Goal: Task Accomplishment & Management: Manage account settings

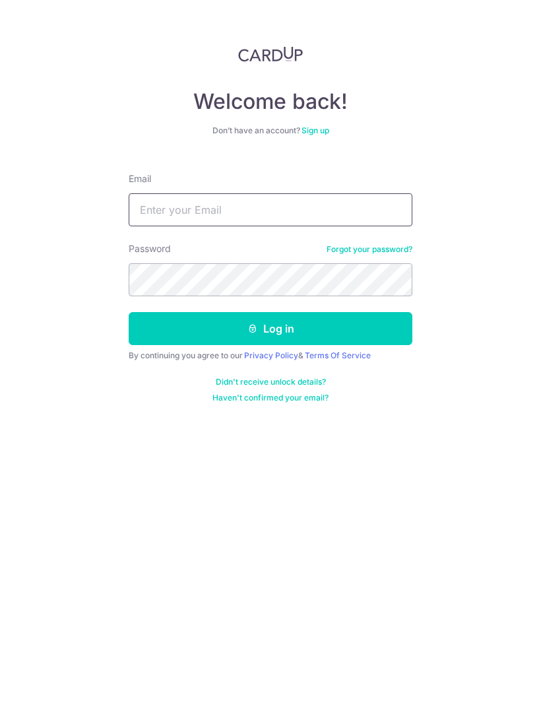
click at [344, 218] on input "Email" at bounding box center [271, 209] width 284 height 33
type input "Jwalker81@gmail.com"
click at [369, 324] on button "Log in" at bounding box center [271, 328] width 284 height 33
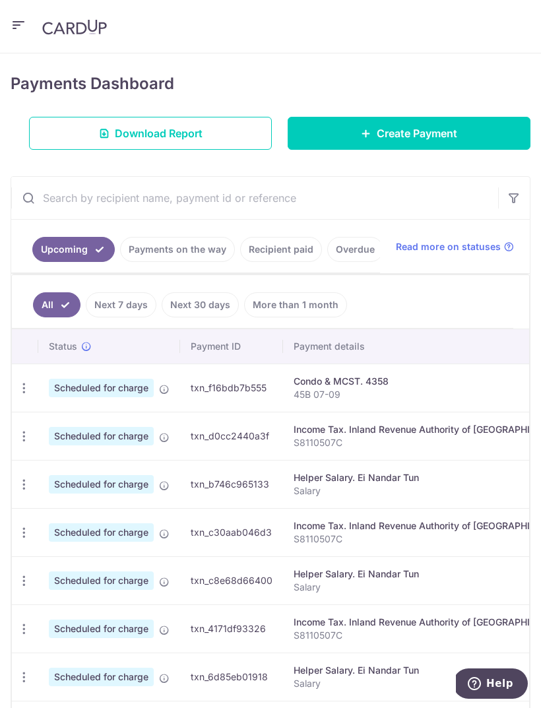
scroll to position [170, 0]
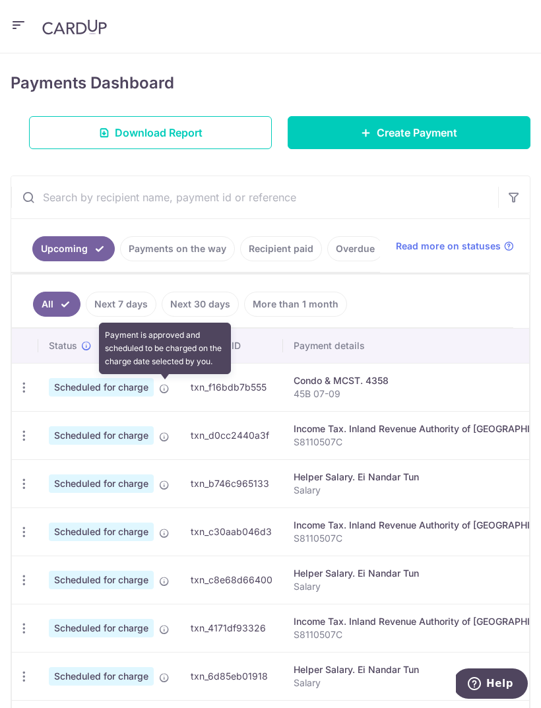
click at [162, 385] on icon at bounding box center [164, 388] width 11 height 11
click at [166, 387] on icon at bounding box center [164, 388] width 11 height 11
click at [424, 397] on p "45B 07-09" at bounding box center [430, 393] width 273 height 13
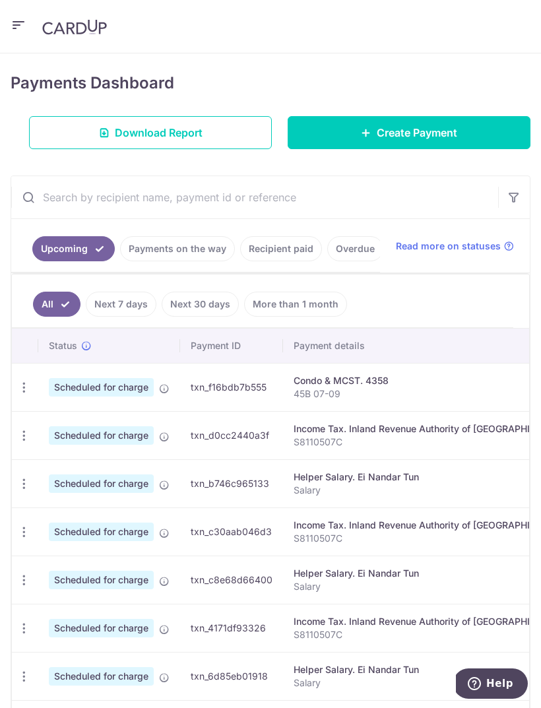
click at [112, 387] on span "Scheduled for charge" at bounding box center [101, 387] width 105 height 18
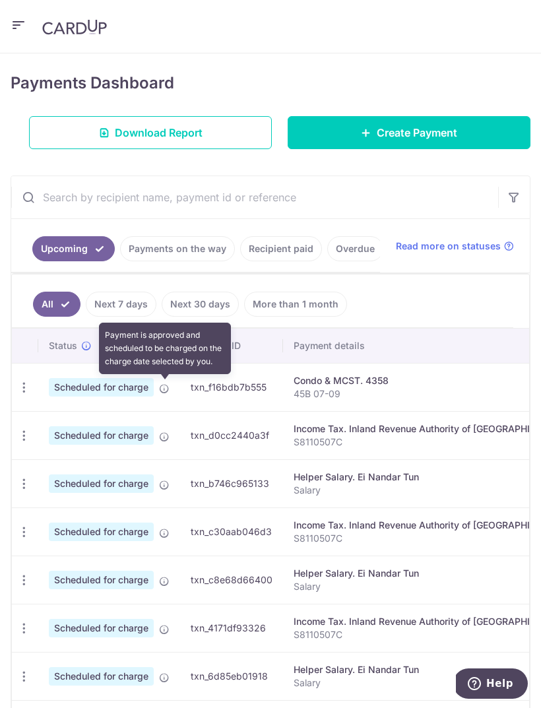
click at [164, 389] on icon at bounding box center [164, 388] width 11 height 11
click at [29, 388] on icon "button" at bounding box center [24, 388] width 14 height 14
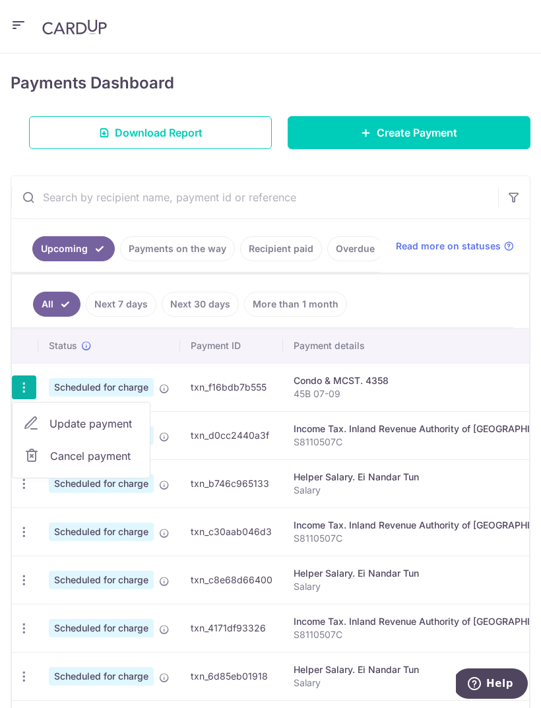
click at [127, 424] on span "Update payment" at bounding box center [95, 424] width 90 height 16
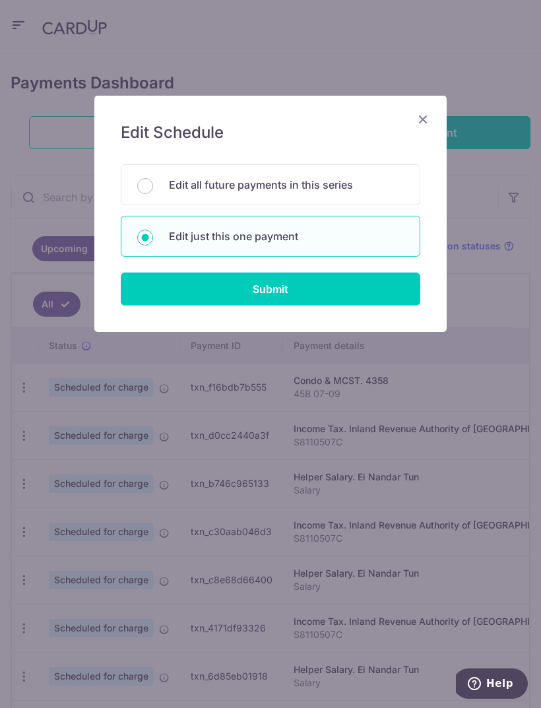
click at [328, 292] on input "Submit" at bounding box center [271, 289] width 300 height 33
radio input "true"
type input "1,098.72"
type input "22/10/2025"
type input "45B 07-09"
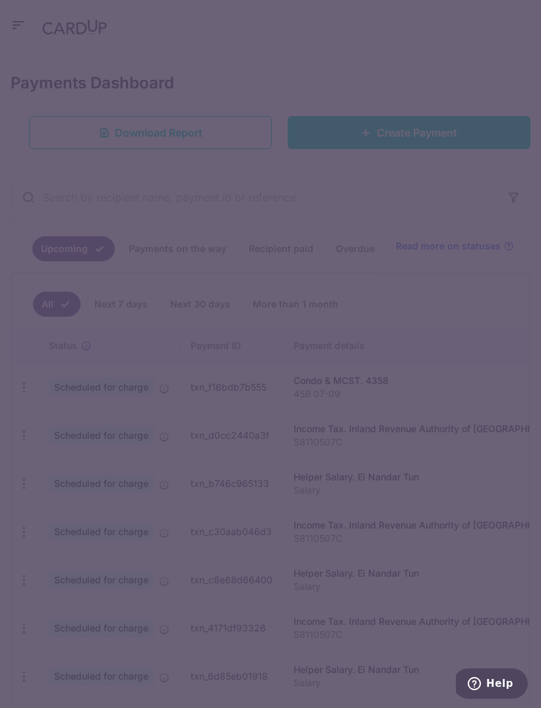
type input "REC185"
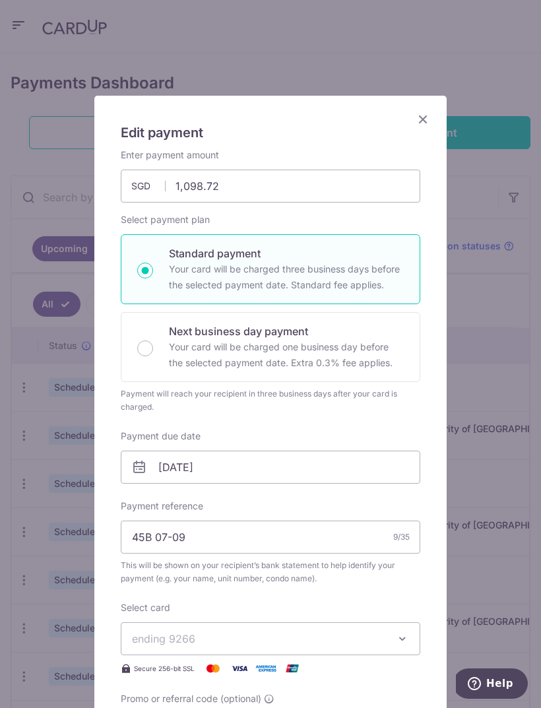
click at [427, 118] on icon "Close" at bounding box center [423, 119] width 16 height 17
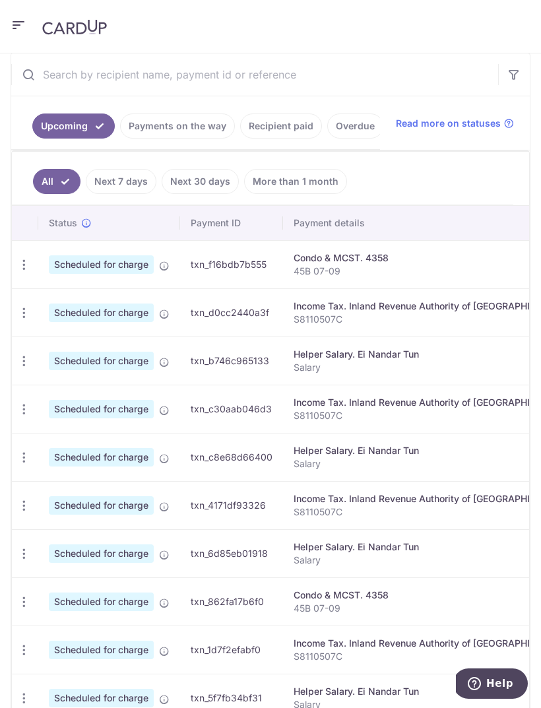
scroll to position [296, 0]
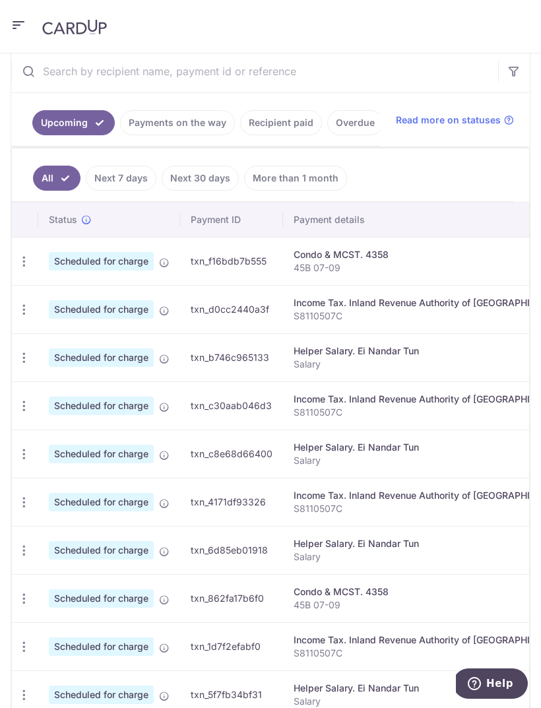
click at [26, 264] on icon "button" at bounding box center [24, 262] width 14 height 14
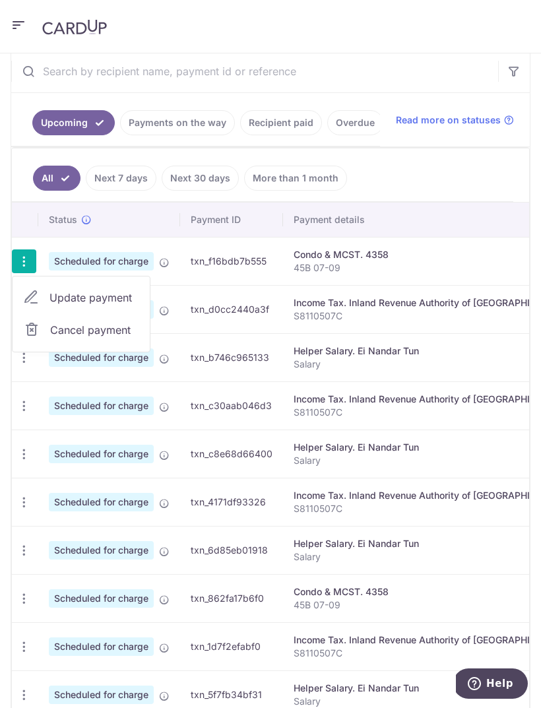
click at [126, 299] on span "Update payment" at bounding box center [95, 298] width 90 height 16
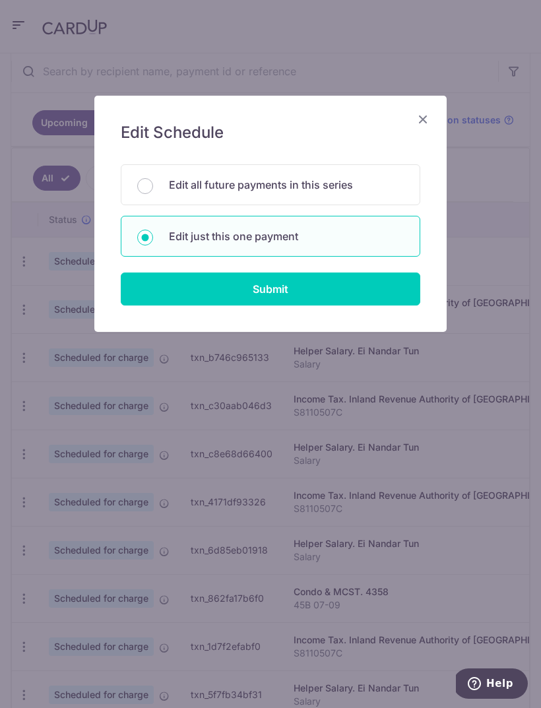
click at [335, 300] on input "Submit" at bounding box center [271, 289] width 300 height 33
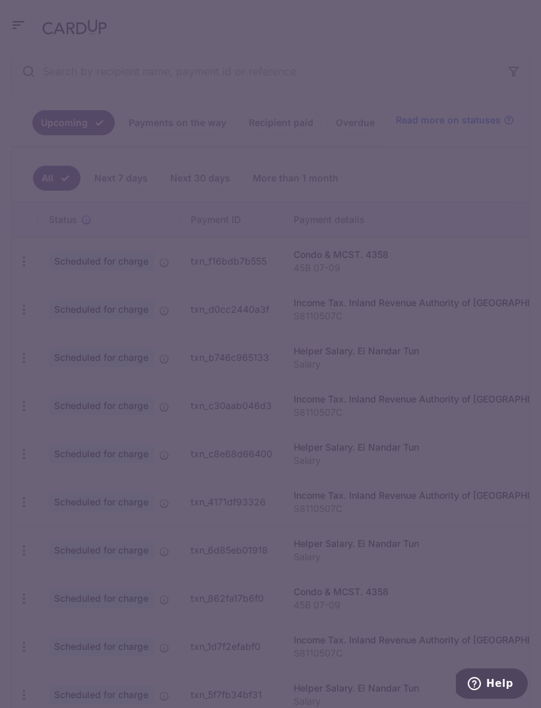
radio input "true"
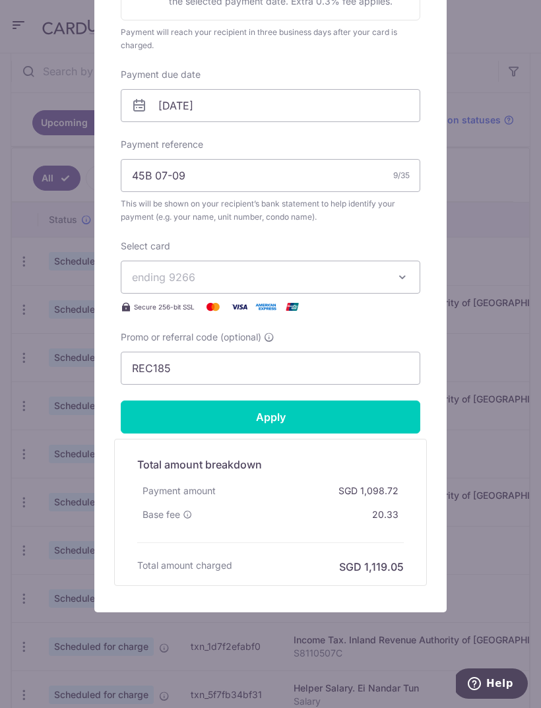
scroll to position [362, 0]
click at [395, 282] on button "ending 9266" at bounding box center [271, 277] width 300 height 33
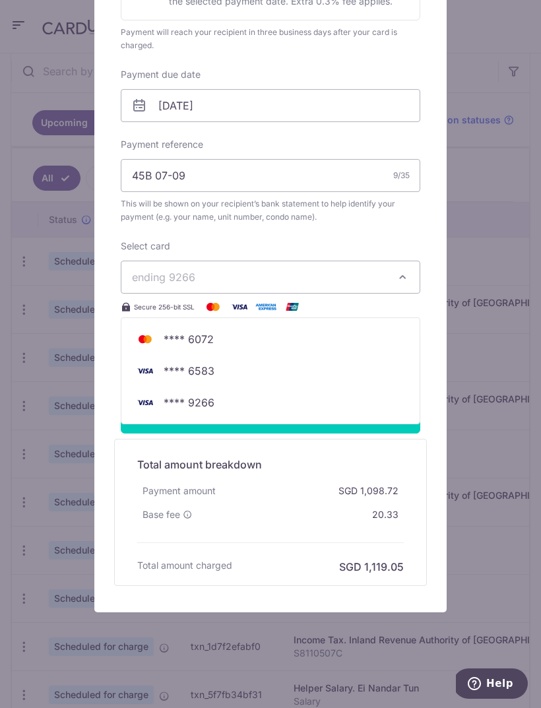
click at [286, 376] on span "**** 6583" at bounding box center [270, 371] width 277 height 16
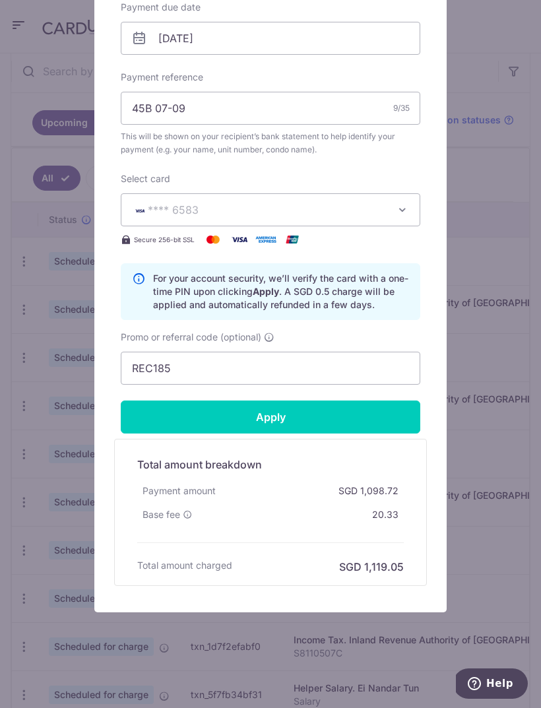
scroll to position [429, 0]
click at [321, 420] on input "Apply" at bounding box center [271, 417] width 300 height 33
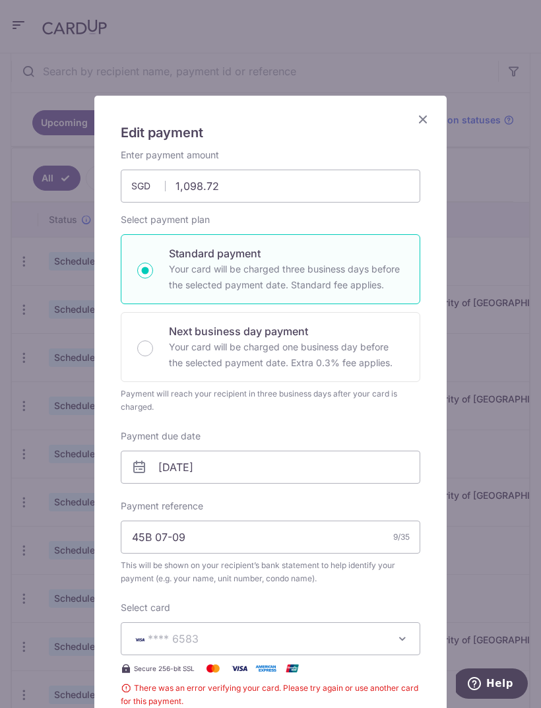
scroll to position [0, 0]
click at [426, 123] on icon "Close" at bounding box center [423, 119] width 16 height 17
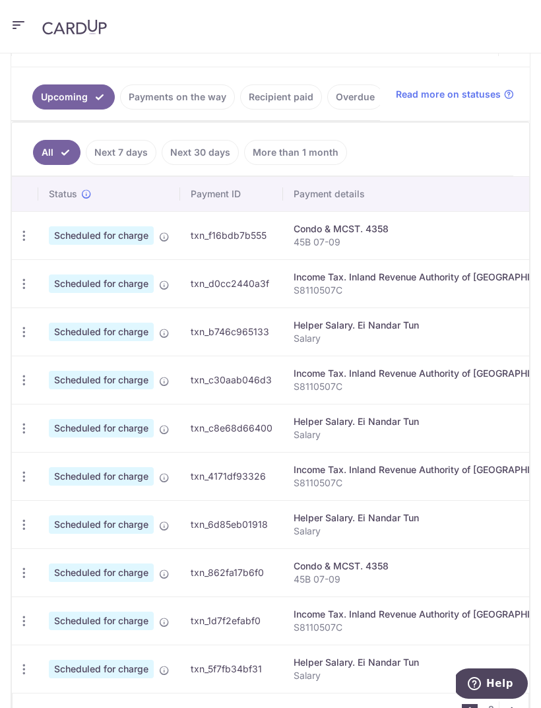
scroll to position [327, 0]
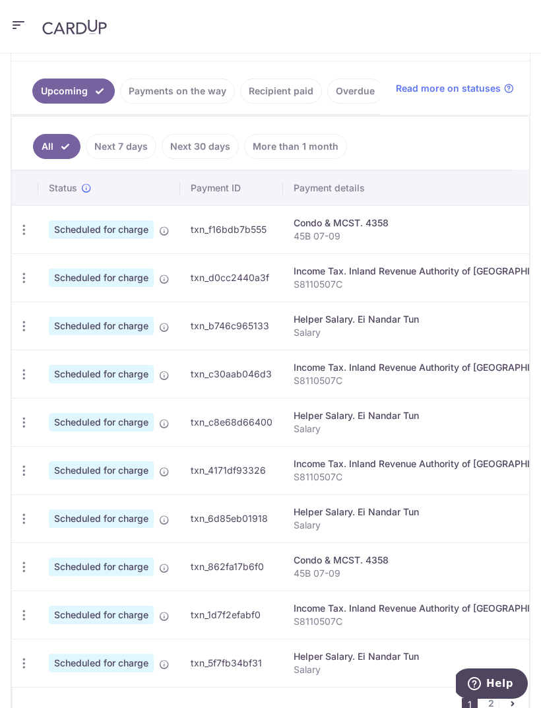
click at [25, 230] on icon "button" at bounding box center [24, 230] width 14 height 14
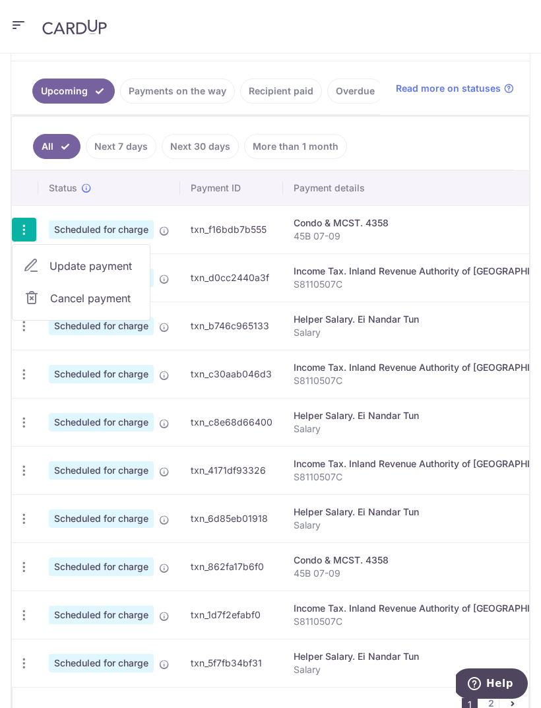
click at [123, 268] on span "Update payment" at bounding box center [95, 266] width 90 height 16
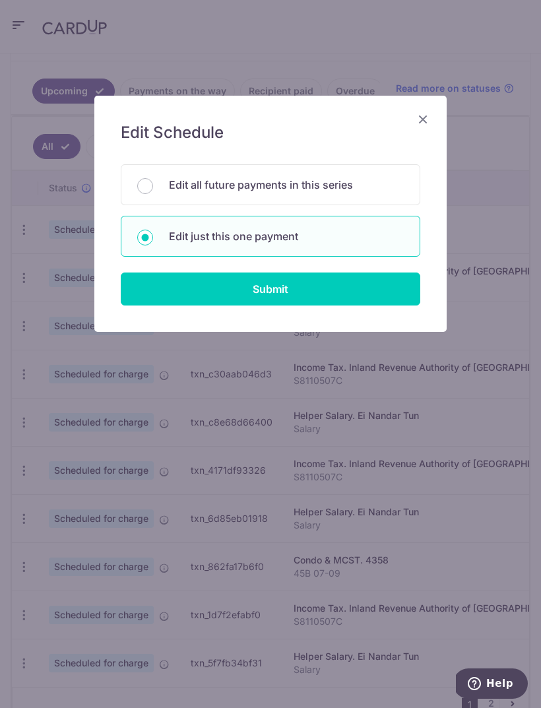
click at [341, 187] on p "Edit all future payments in this series" at bounding box center [286, 185] width 235 height 16
click at [153, 187] on input "Edit all future payments in this series" at bounding box center [145, 186] width 16 height 16
radio input "true"
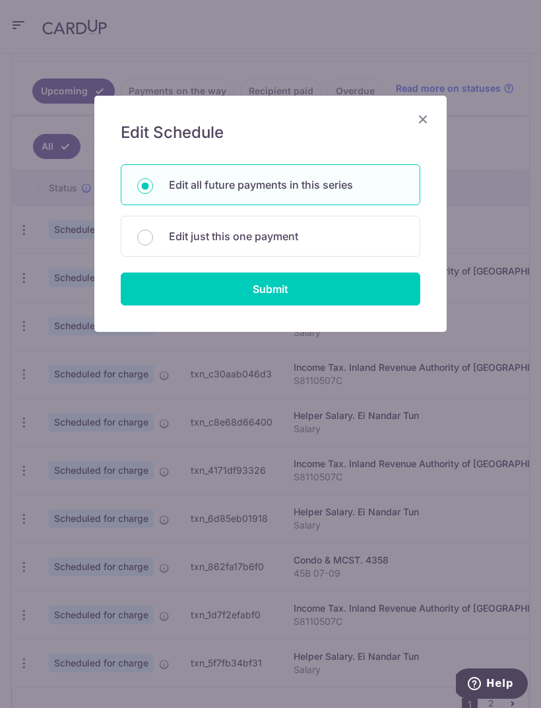
click at [347, 296] on input "Submit" at bounding box center [271, 289] width 300 height 33
radio input "true"
type input "1,098.72"
type input "45B 07-09"
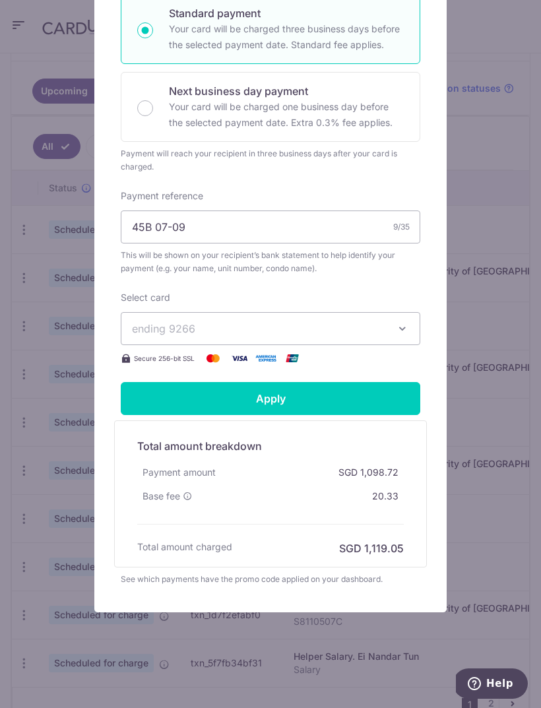
scroll to position [283, 0]
click at [397, 328] on icon "button" at bounding box center [402, 328] width 13 height 13
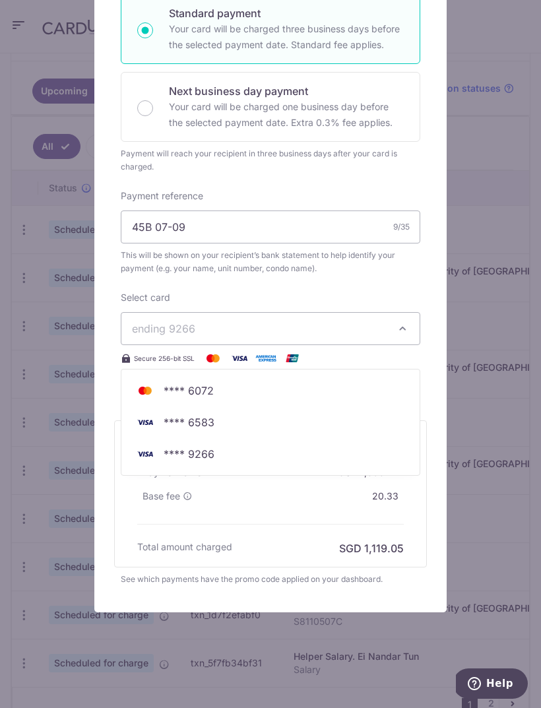
click at [286, 423] on span "**** 6583" at bounding box center [270, 423] width 277 height 16
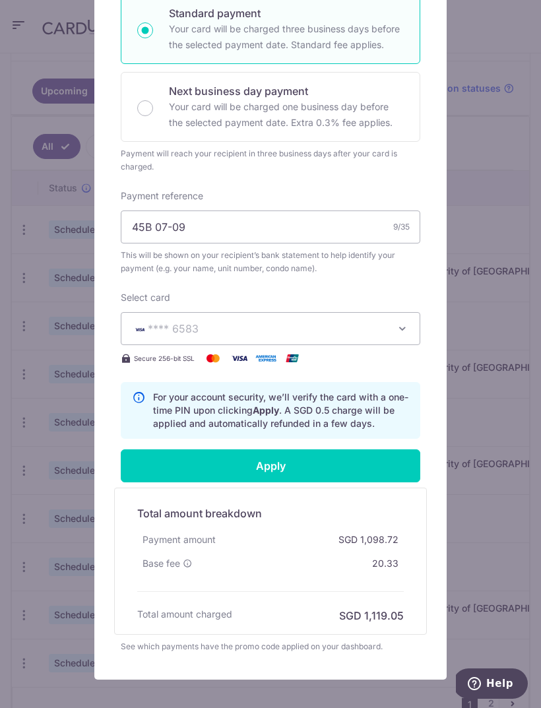
click at [329, 470] on input "Apply" at bounding box center [271, 465] width 300 height 33
type input "Successfully Applied"
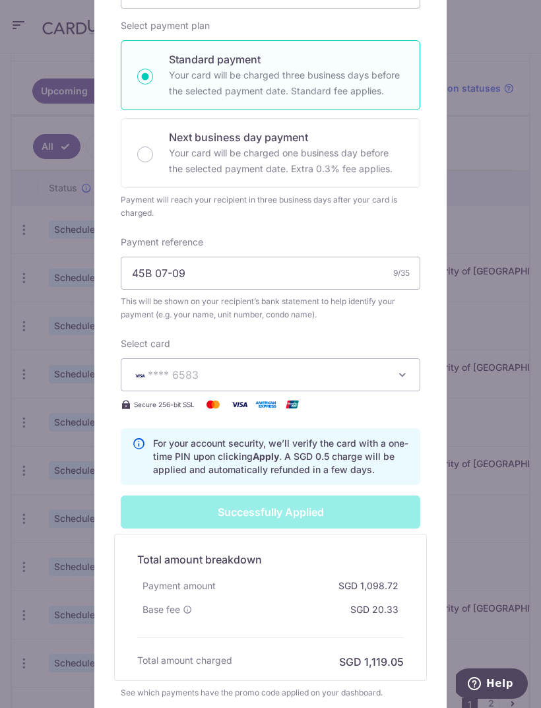
click at [502, 218] on div "Edit payment By clicking apply, you will make changes to all 2 payments to 4358…" at bounding box center [270, 354] width 541 height 708
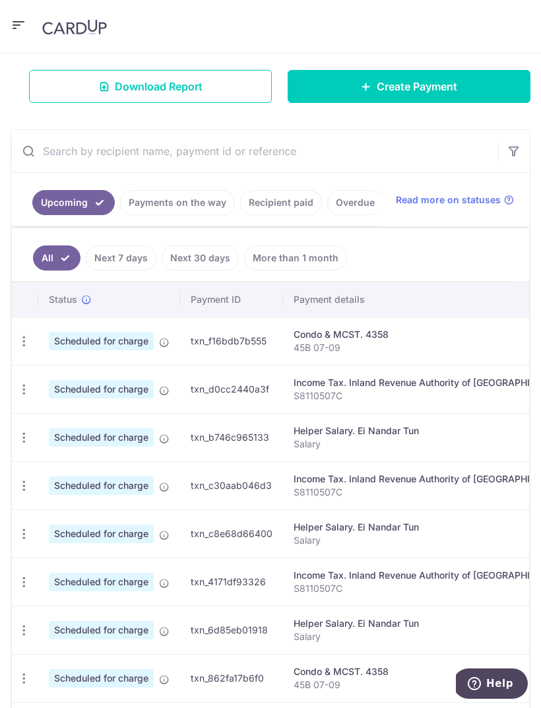
scroll to position [220, 0]
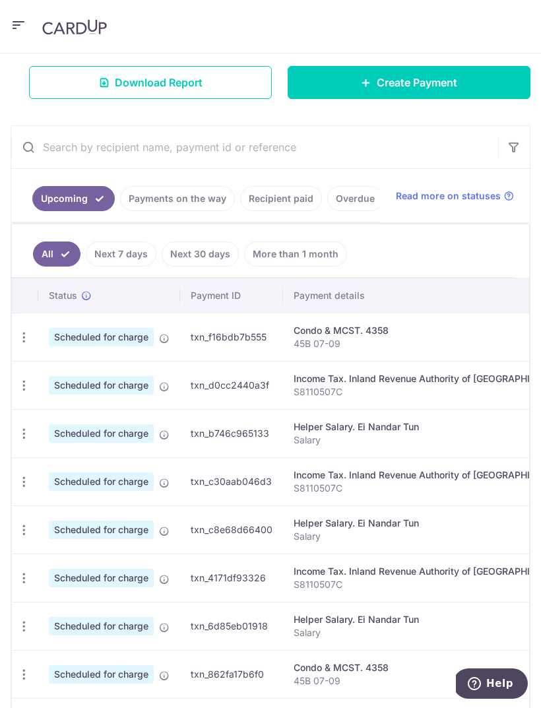
click at [28, 341] on icon "button" at bounding box center [24, 338] width 14 height 14
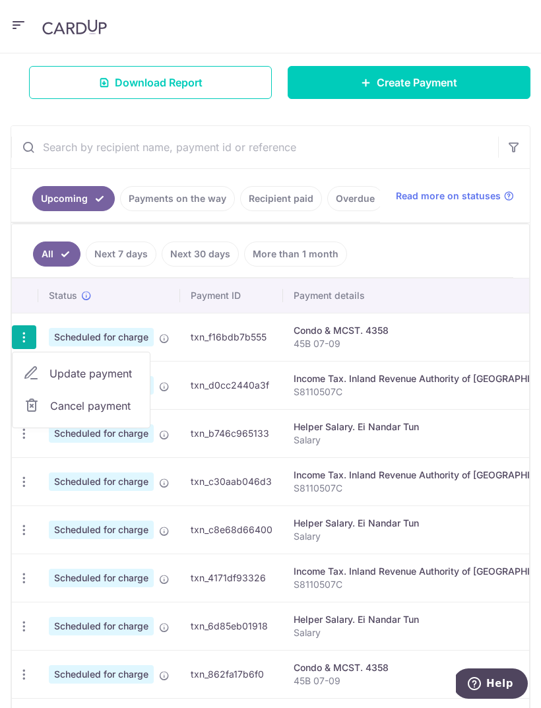
click at [131, 378] on span "Update payment" at bounding box center [95, 374] width 90 height 16
radio input "true"
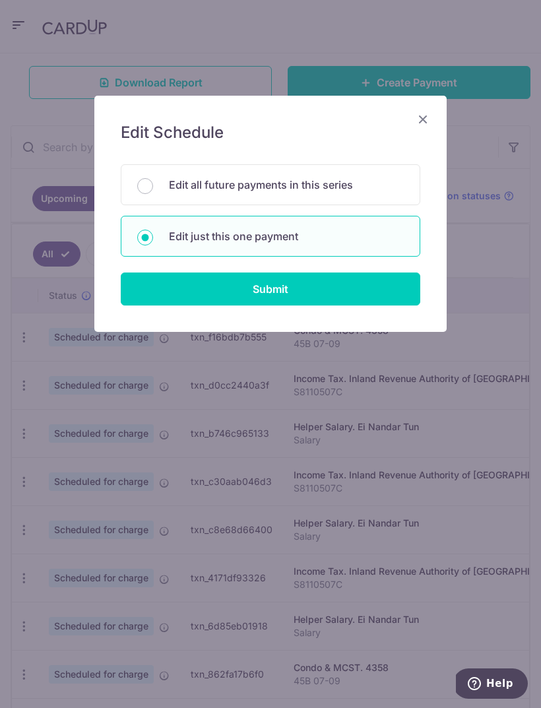
click at [328, 190] on p "Edit all future payments in this series" at bounding box center [286, 185] width 235 height 16
click at [153, 190] on input "Edit all future payments in this series" at bounding box center [145, 186] width 16 height 16
radio input "true"
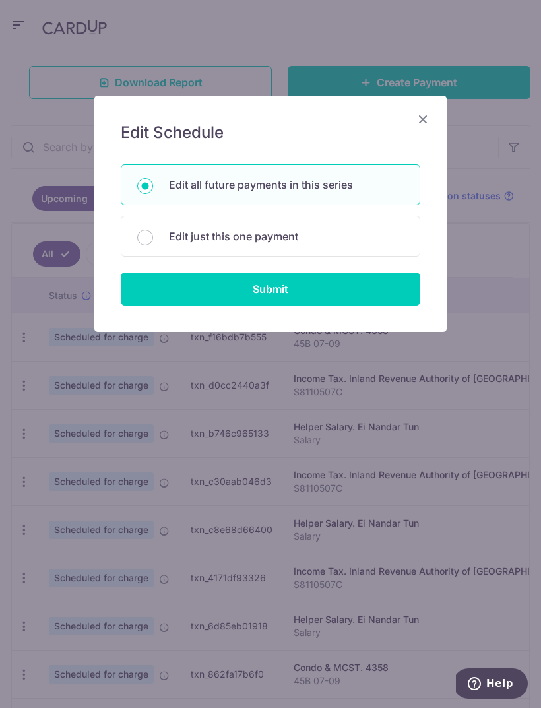
click at [309, 295] on input "Submit" at bounding box center [271, 289] width 300 height 33
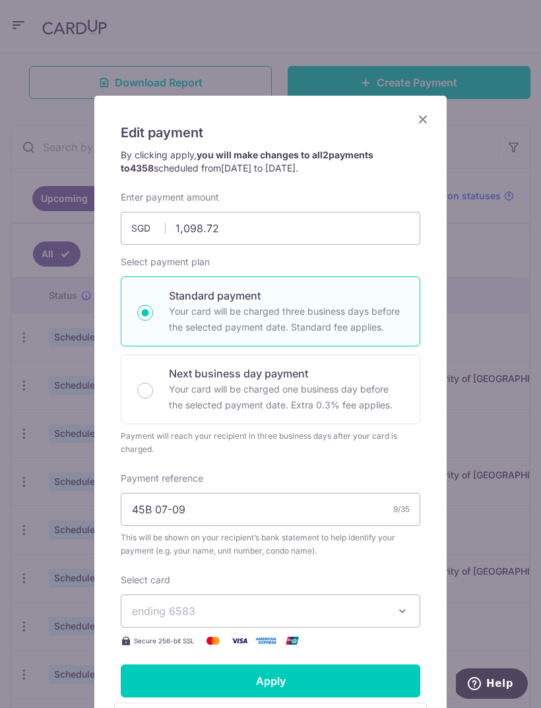
scroll to position [0, 0]
click at [428, 115] on icon "Close" at bounding box center [423, 119] width 16 height 17
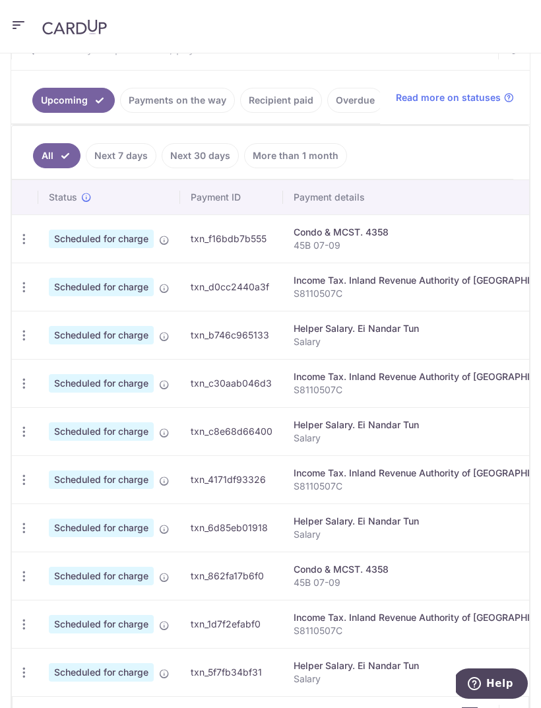
scroll to position [337, 0]
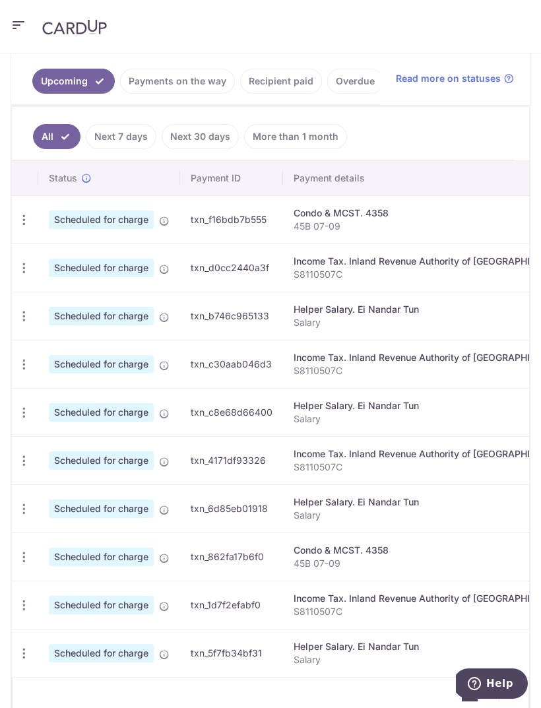
click at [29, 269] on icon "button" at bounding box center [24, 268] width 14 height 14
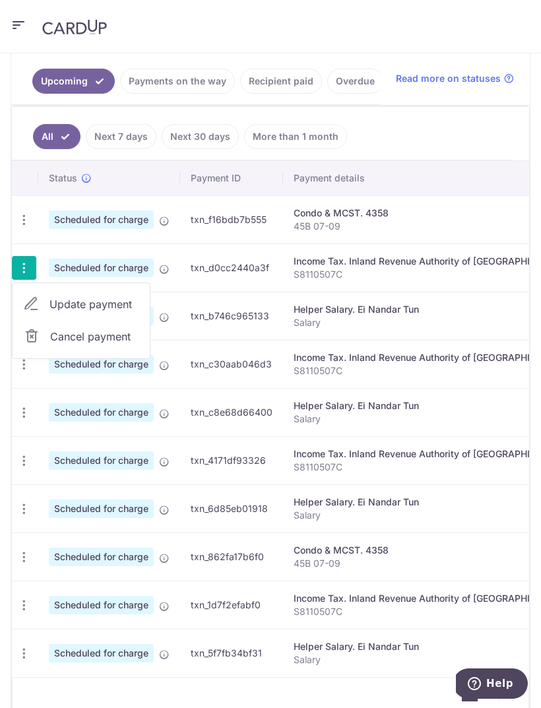
click at [125, 313] on link "Update payment" at bounding box center [81, 304] width 137 height 32
radio input "true"
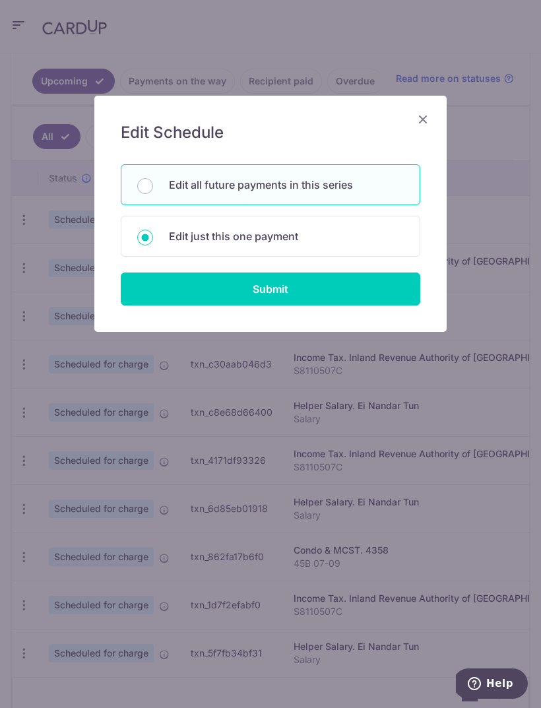
click at [335, 180] on p "Edit all future payments in this series" at bounding box center [286, 185] width 235 height 16
click at [153, 180] on input "Edit all future payments in this series" at bounding box center [145, 186] width 16 height 16
radio input "true"
click at [341, 292] on input "Submit" at bounding box center [271, 289] width 300 height 33
type input "1,037.90"
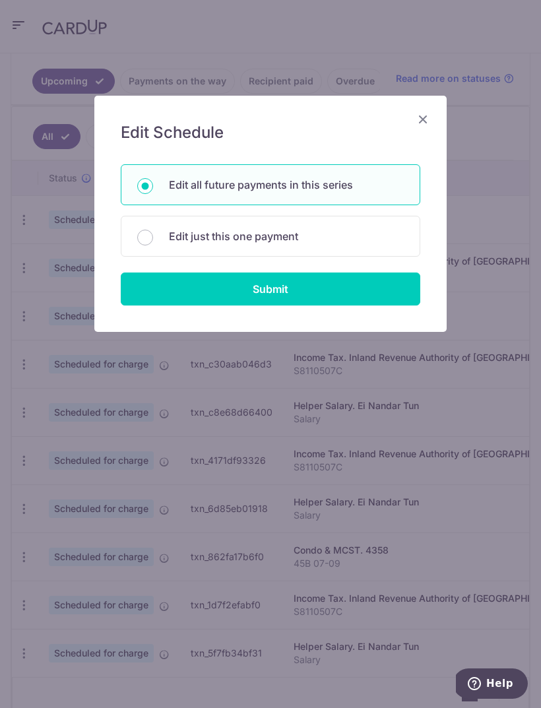
radio input "true"
type input "S8110507C"
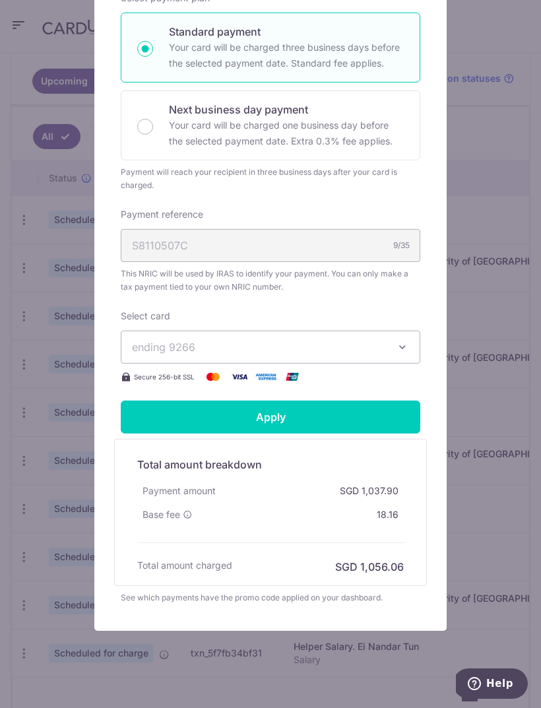
scroll to position [296, 0]
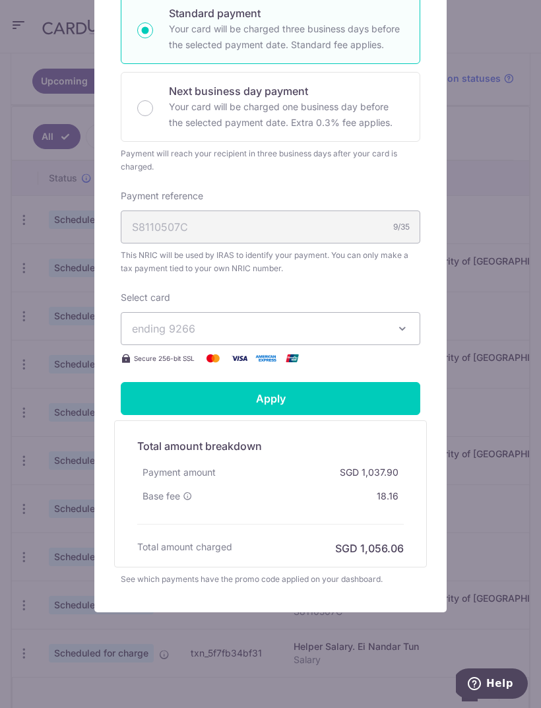
click at [393, 331] on button "ending 9266" at bounding box center [271, 328] width 300 height 33
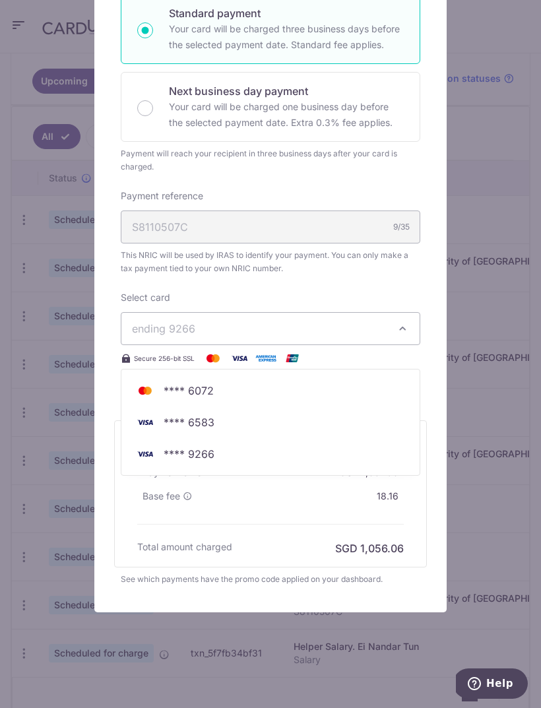
click at [214, 425] on span "**** 6583" at bounding box center [270, 423] width 277 height 16
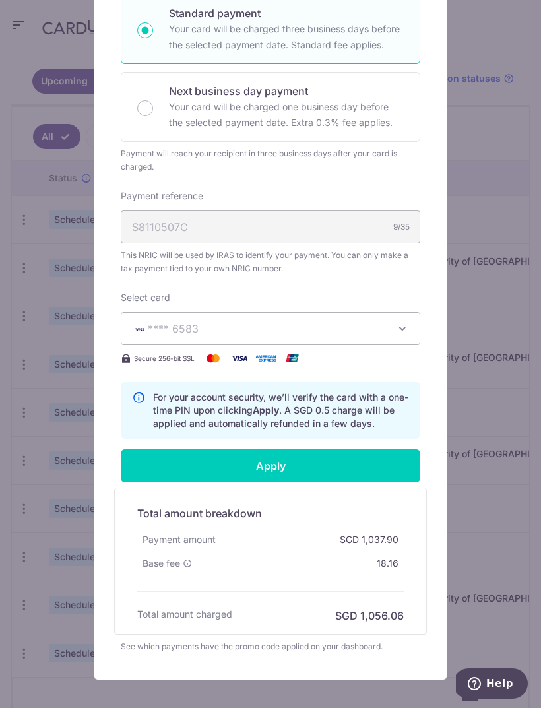
click at [313, 465] on input "Apply" at bounding box center [271, 465] width 300 height 33
click at [517, 204] on div "Edit payment By clicking apply, you will make changes to all 6 payments to Inla…" at bounding box center [270, 354] width 541 height 708
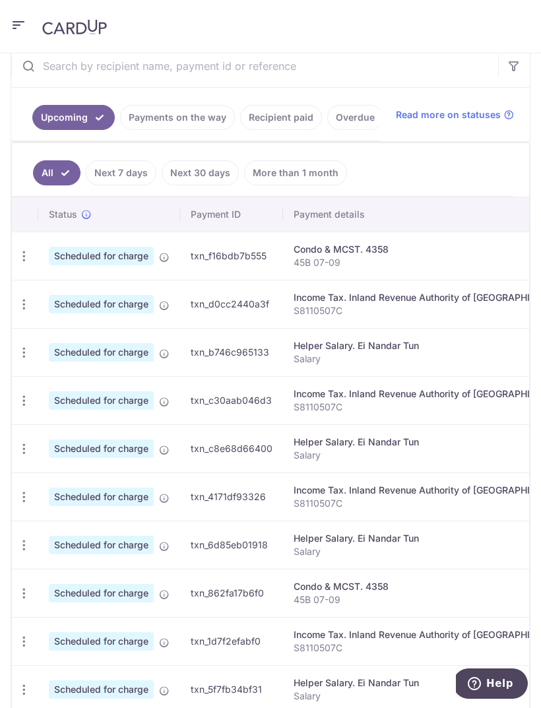
scroll to position [302, 0]
click at [28, 349] on icon "button" at bounding box center [24, 352] width 14 height 14
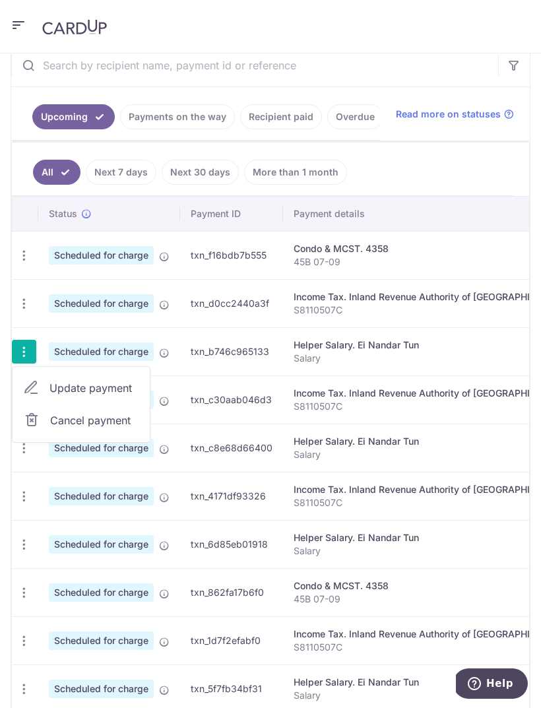
click at [125, 389] on span "Update payment" at bounding box center [95, 388] width 90 height 16
radio input "true"
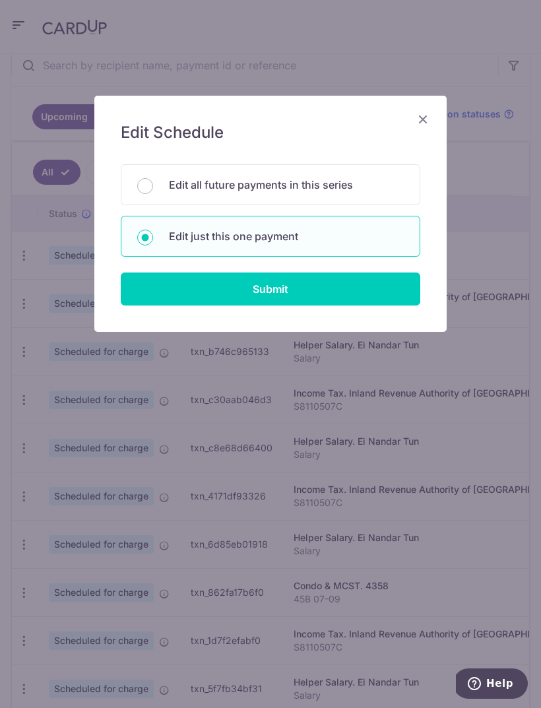
click at [358, 186] on p "Edit all future payments in this series" at bounding box center [286, 185] width 235 height 16
click at [153, 186] on input "Edit all future payments in this series" at bounding box center [145, 186] width 16 height 16
radio input "true"
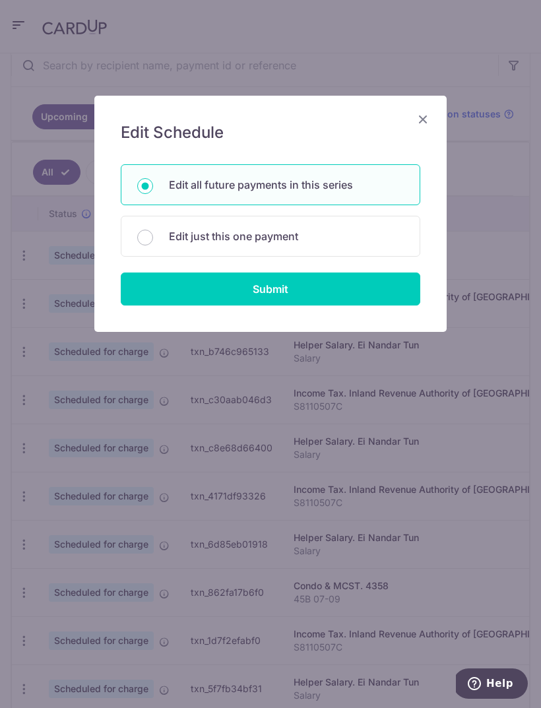
click at [339, 297] on input "Submit" at bounding box center [271, 289] width 300 height 33
radio input "true"
type input "550.00"
type input "Salary"
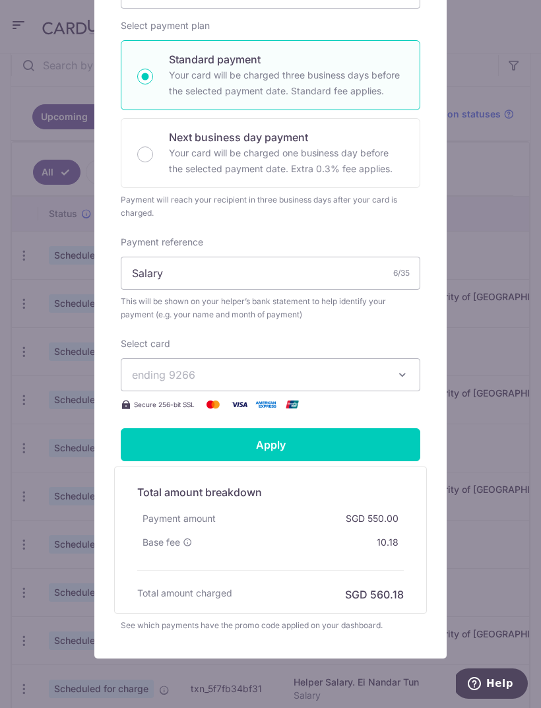
scroll to position [238, 0]
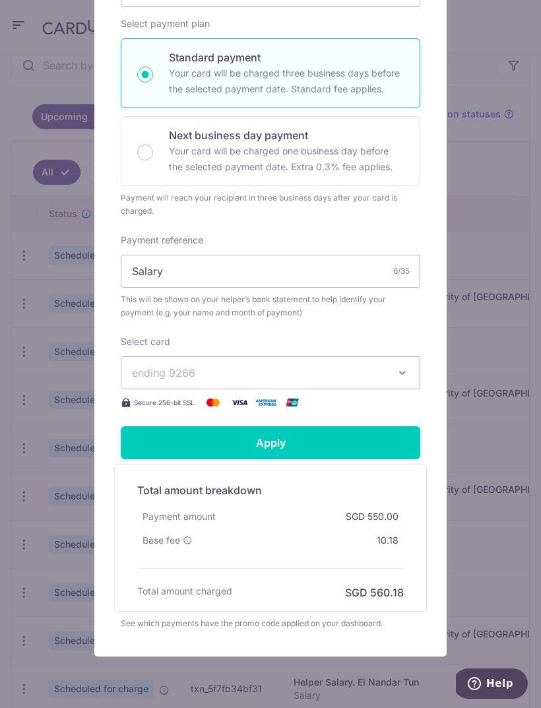
click at [385, 378] on button "ending 9266" at bounding box center [271, 372] width 300 height 33
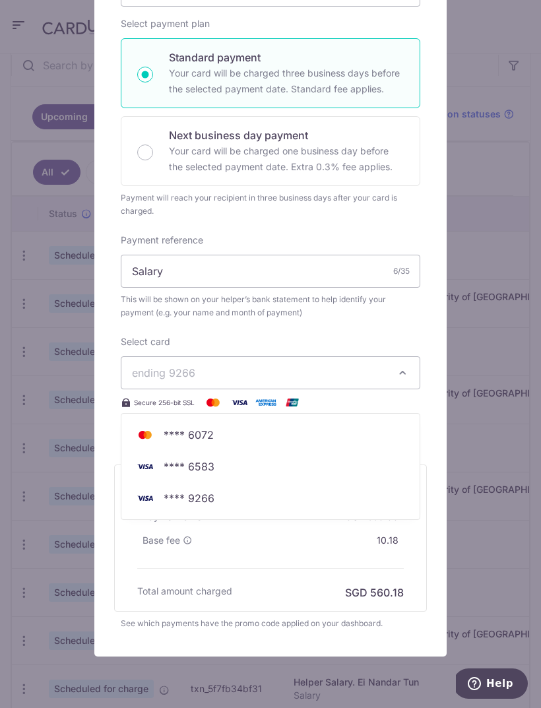
click at [230, 471] on span "**** 6583" at bounding box center [270, 467] width 277 height 16
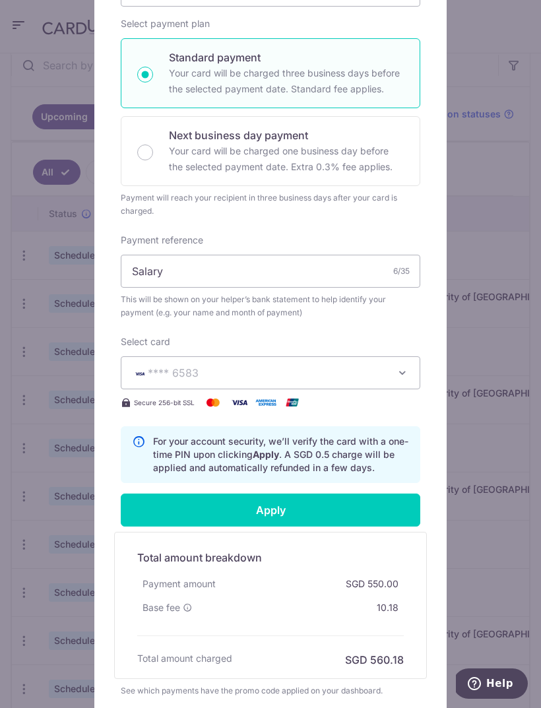
click at [301, 506] on input "Apply" at bounding box center [271, 510] width 300 height 33
type input "Successfully Applied"
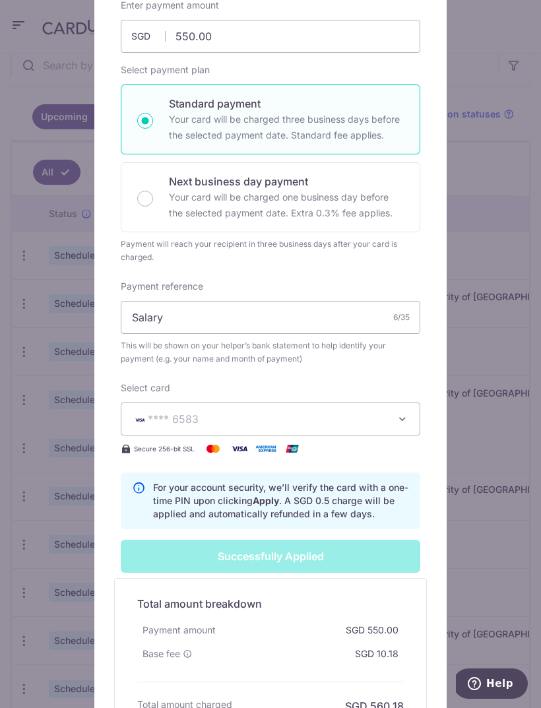
click at [491, 255] on div "Edit payment By clicking apply, you will make changes to all 6 payments to Ei N…" at bounding box center [270, 354] width 541 height 708
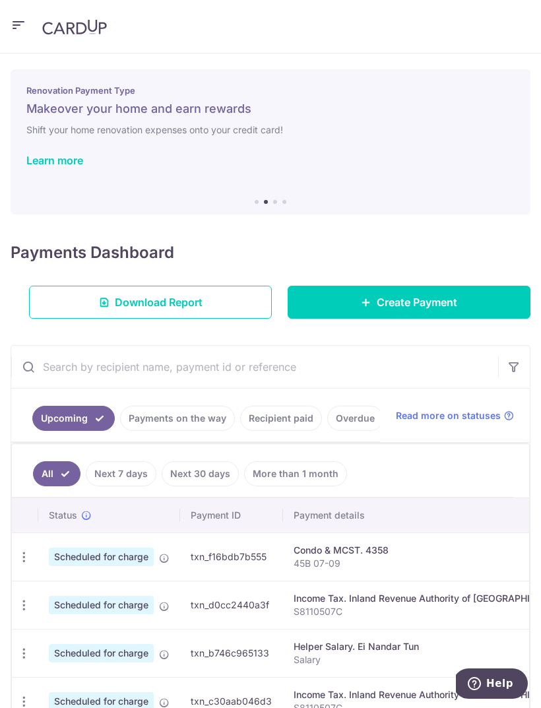
click at [18, 27] on icon "button" at bounding box center [19, 25] width 16 height 17
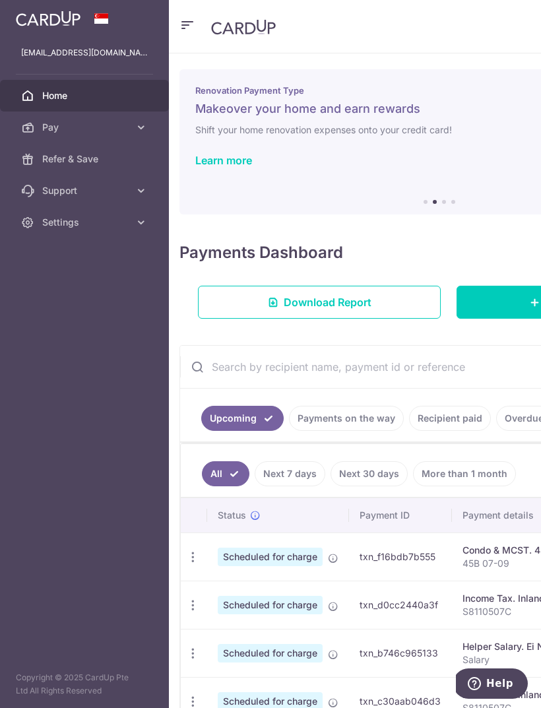
click at [69, 229] on link "Settings" at bounding box center [84, 223] width 169 height 32
click at [55, 286] on span "Logout" at bounding box center [85, 285] width 87 height 13
